Goal: Find specific page/section: Find specific page/section

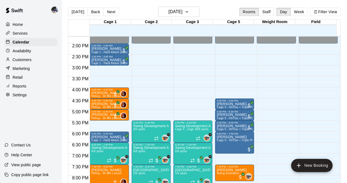
scroll to position [301, 0]
click at [24, 35] on p "Services" at bounding box center [20, 32] width 15 height 5
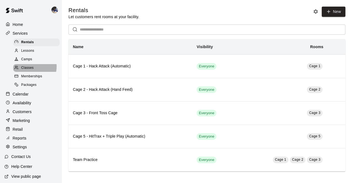
click at [32, 68] on span "Classes" at bounding box center [27, 67] width 12 height 5
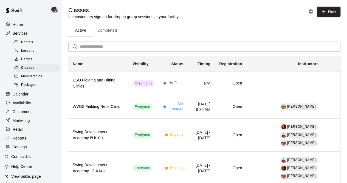
click at [34, 62] on div "Camps" at bounding box center [36, 59] width 46 height 8
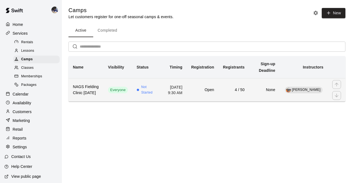
click at [271, 93] on h6 "None" at bounding box center [264, 90] width 22 height 6
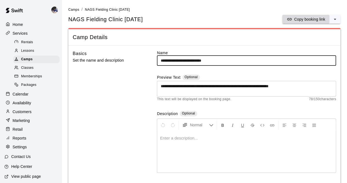
click at [304, 18] on p "Copy booking link" at bounding box center [309, 18] width 31 height 5
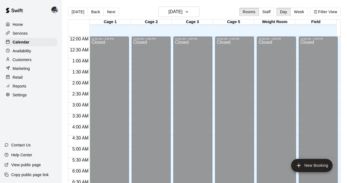
scroll to position [261, 0]
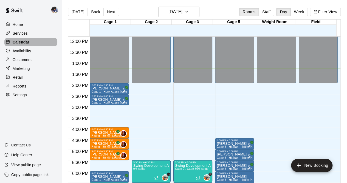
drag, startPoint x: 0, startPoint y: 0, endPoint x: 28, endPoint y: 43, distance: 51.0
click at [28, 43] on p "Calendar" at bounding box center [21, 41] width 17 height 5
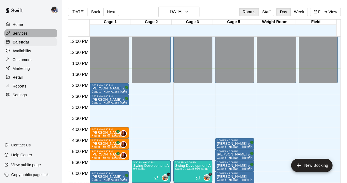
click at [26, 34] on p "Services" at bounding box center [20, 32] width 15 height 5
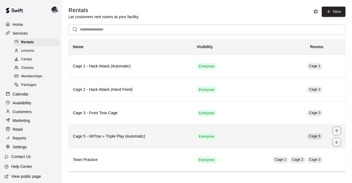
click at [143, 134] on h6 "Cage 5 - HitTrax + Triple Play (Automatic)" at bounding box center [130, 136] width 115 height 6
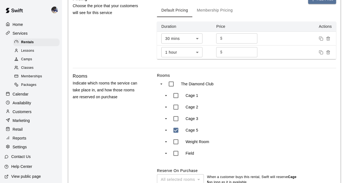
scroll to position [192, 0]
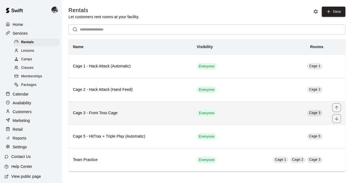
click at [111, 114] on h6 "Cage 3 - Front Toss Cage" at bounding box center [130, 113] width 115 height 6
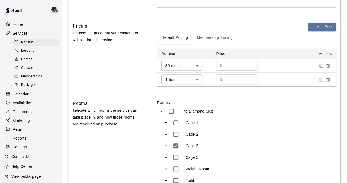
scroll to position [1, 0]
